Goal: Browse casually: Explore the website without a specific task or goal

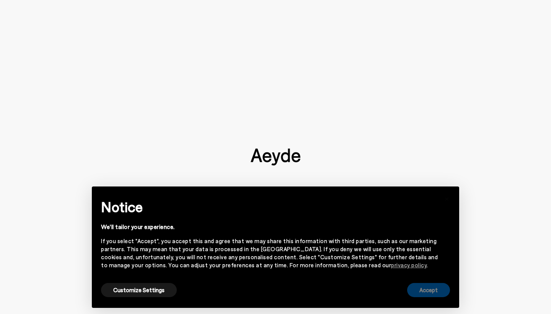
click at [429, 286] on button "Accept" at bounding box center [428, 290] width 43 height 14
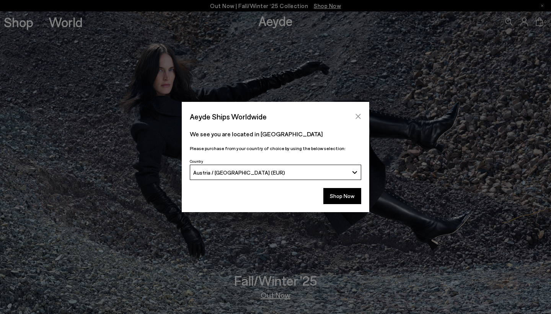
click at [356, 115] on icon "Close" at bounding box center [358, 116] width 6 height 6
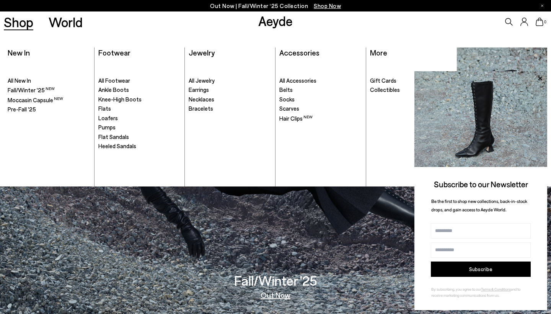
click at [22, 21] on link "Shop" at bounding box center [18, 21] width 29 height 13
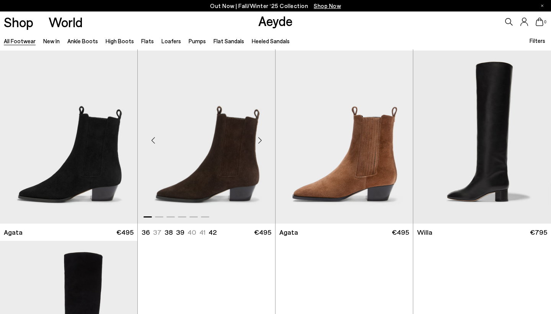
scroll to position [216, 0]
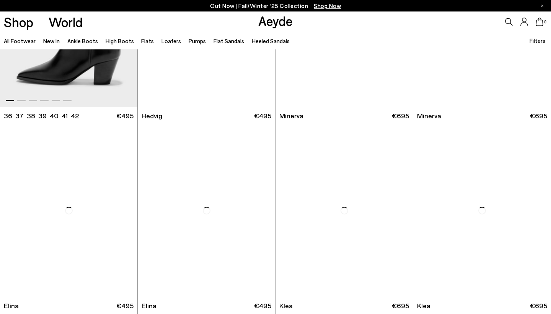
scroll to position [904, 0]
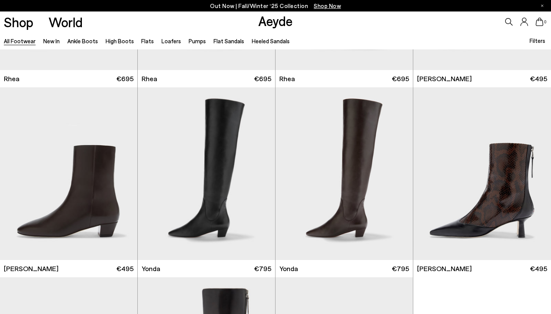
scroll to position [1889, 0]
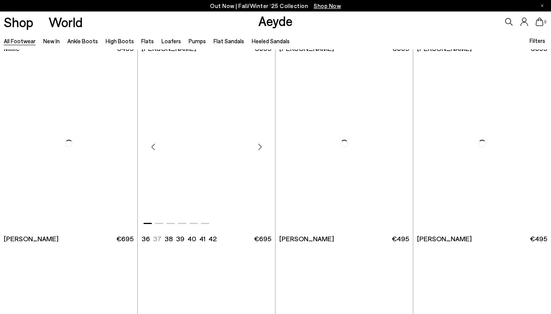
scroll to position [3600, 0]
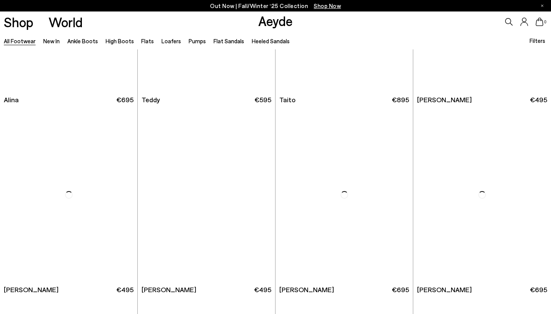
scroll to position [4573, 0]
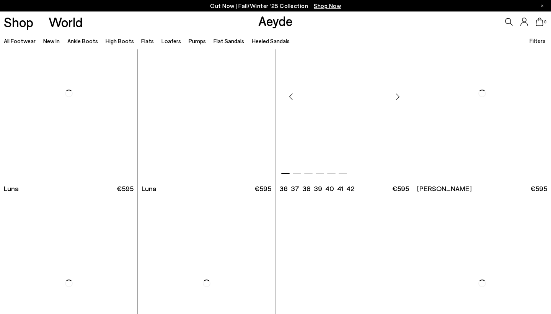
scroll to position [5918, 0]
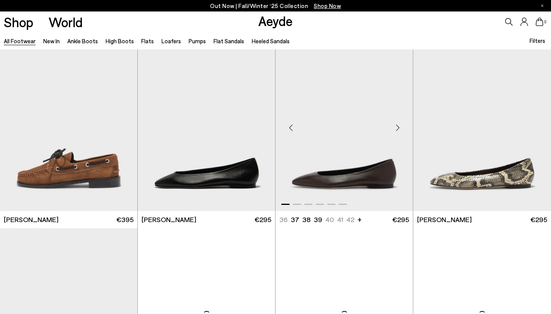
scroll to position [6936, 0]
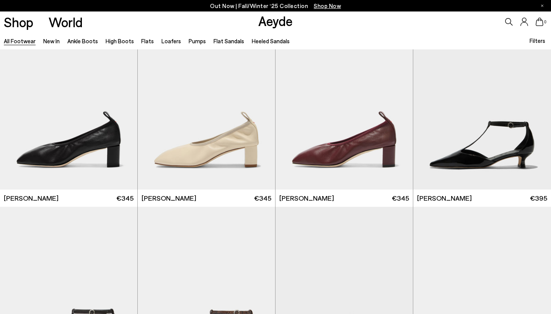
scroll to position [8147, 0]
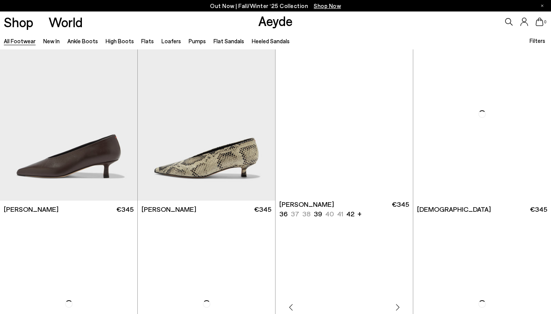
scroll to position [9330, 0]
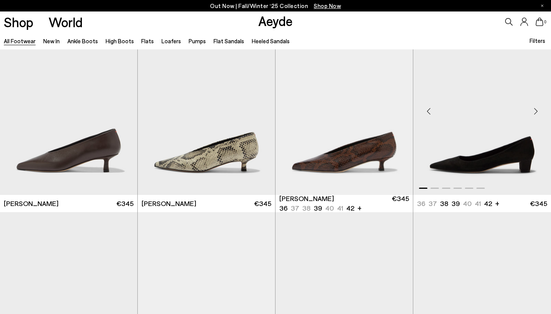
scroll to position [9702, 0]
